Goal: Navigation & Orientation: Find specific page/section

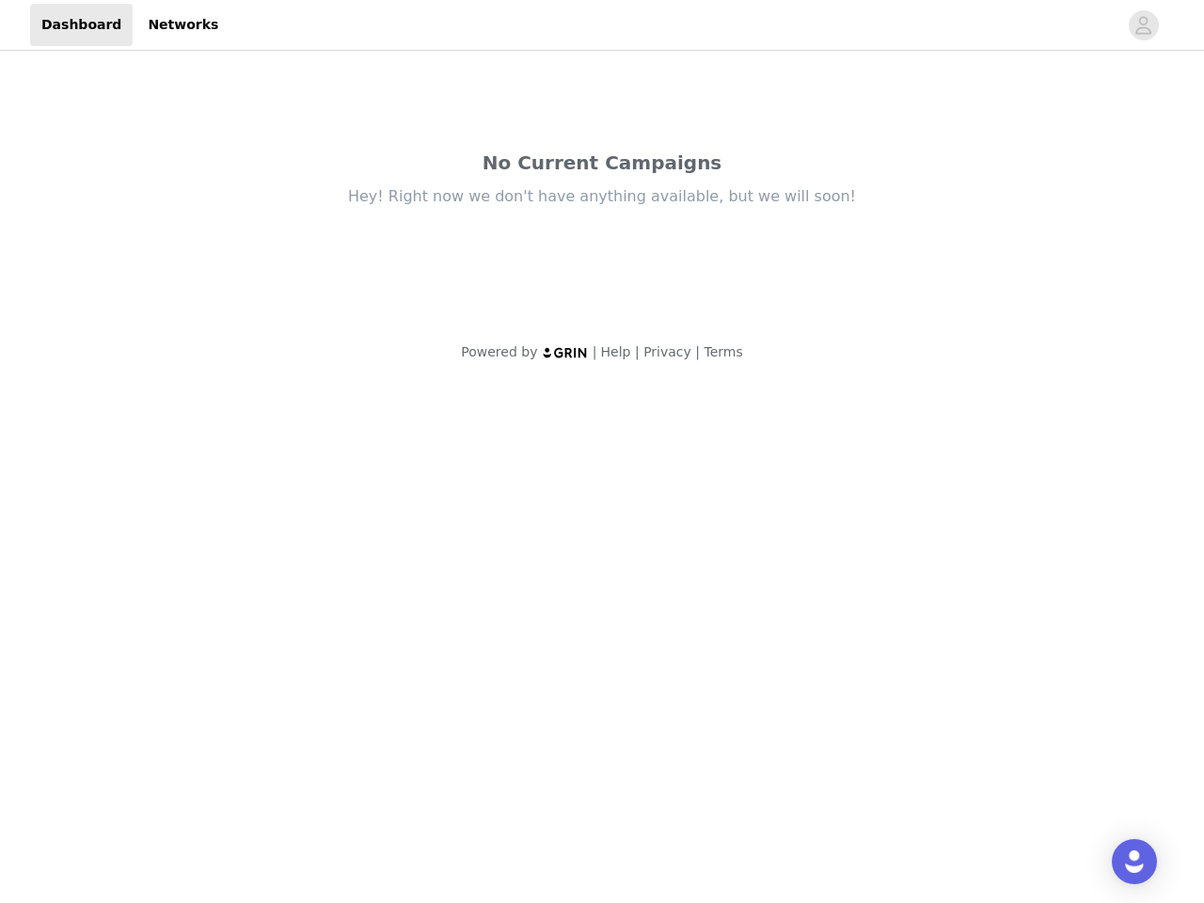
click at [602, 451] on body "Dashboard Networks No Current Campaigns Hey! Right now we don't have anything a…" at bounding box center [602, 451] width 1204 height 903
click at [602, 192] on div "Hey! Right now we don't have anything available, but we will soon!" at bounding box center [602, 196] width 790 height 21
click at [602, 25] on div at bounding box center [673, 25] width 888 height 42
click at [1144, 25] on icon "avatar" at bounding box center [1143, 25] width 18 height 30
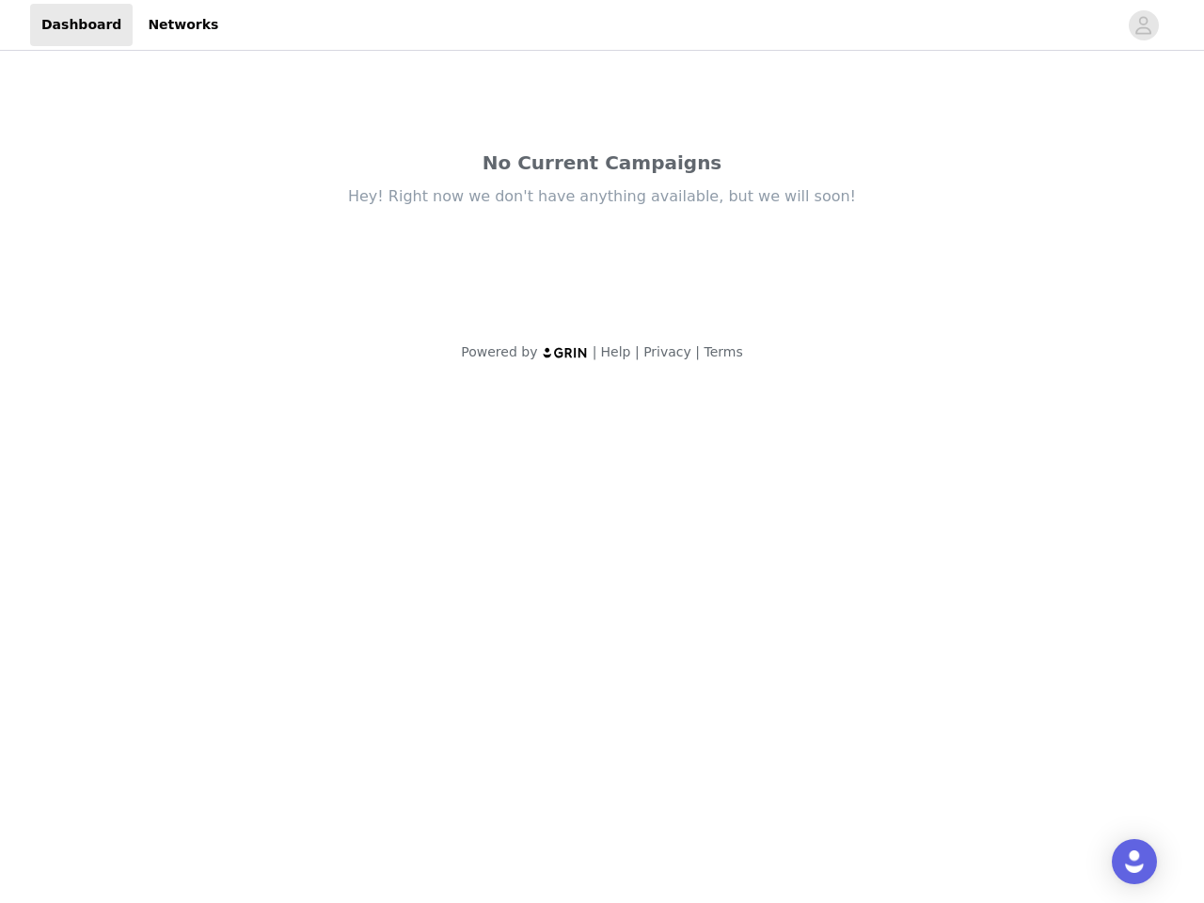
click at [1134, 861] on img "Open Intercom Messenger" at bounding box center [1134, 861] width 23 height 23
